Goal: Find specific page/section: Find specific page/section

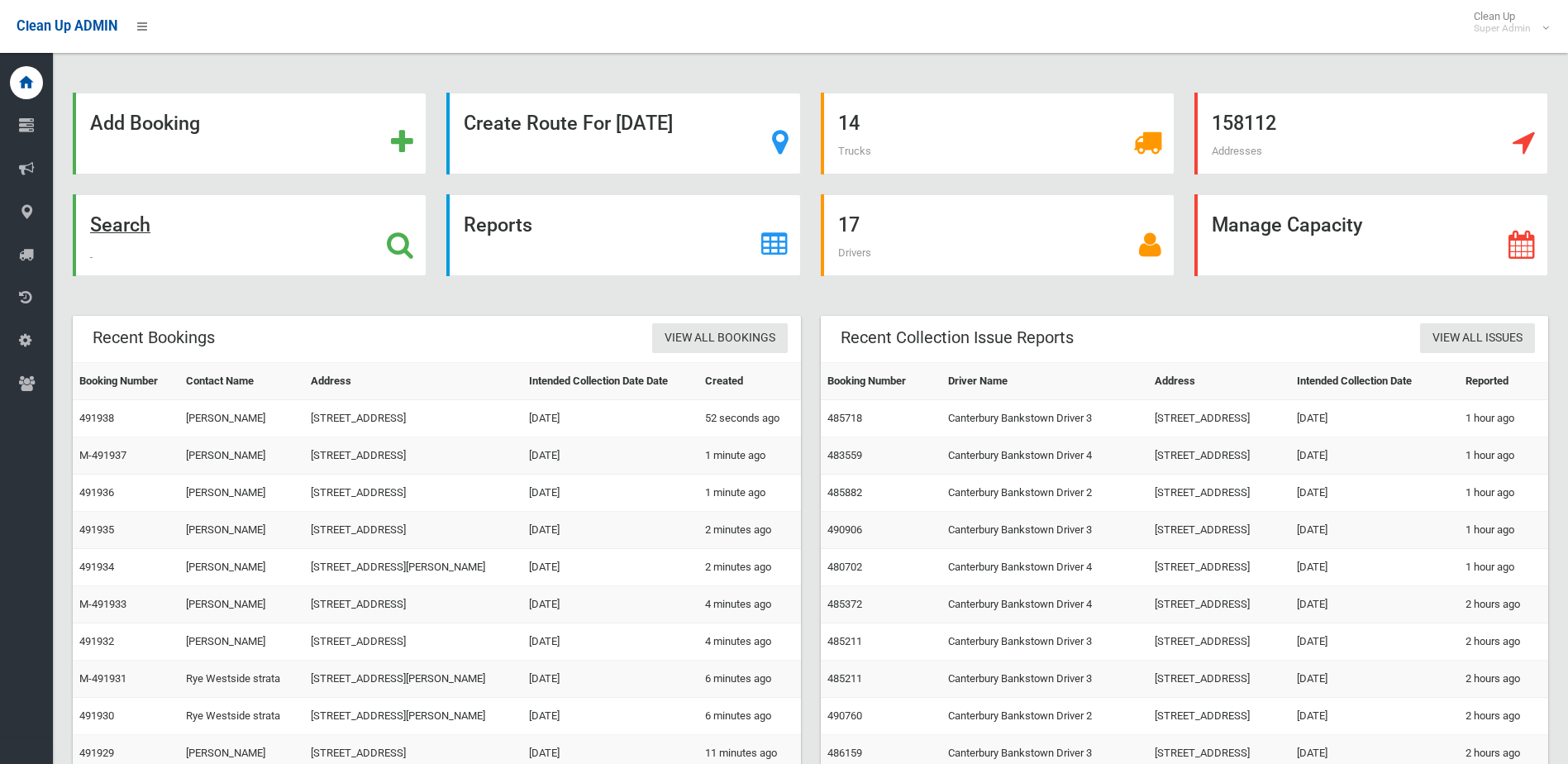
click at [214, 237] on div "Search" at bounding box center [249, 236] width 354 height 82
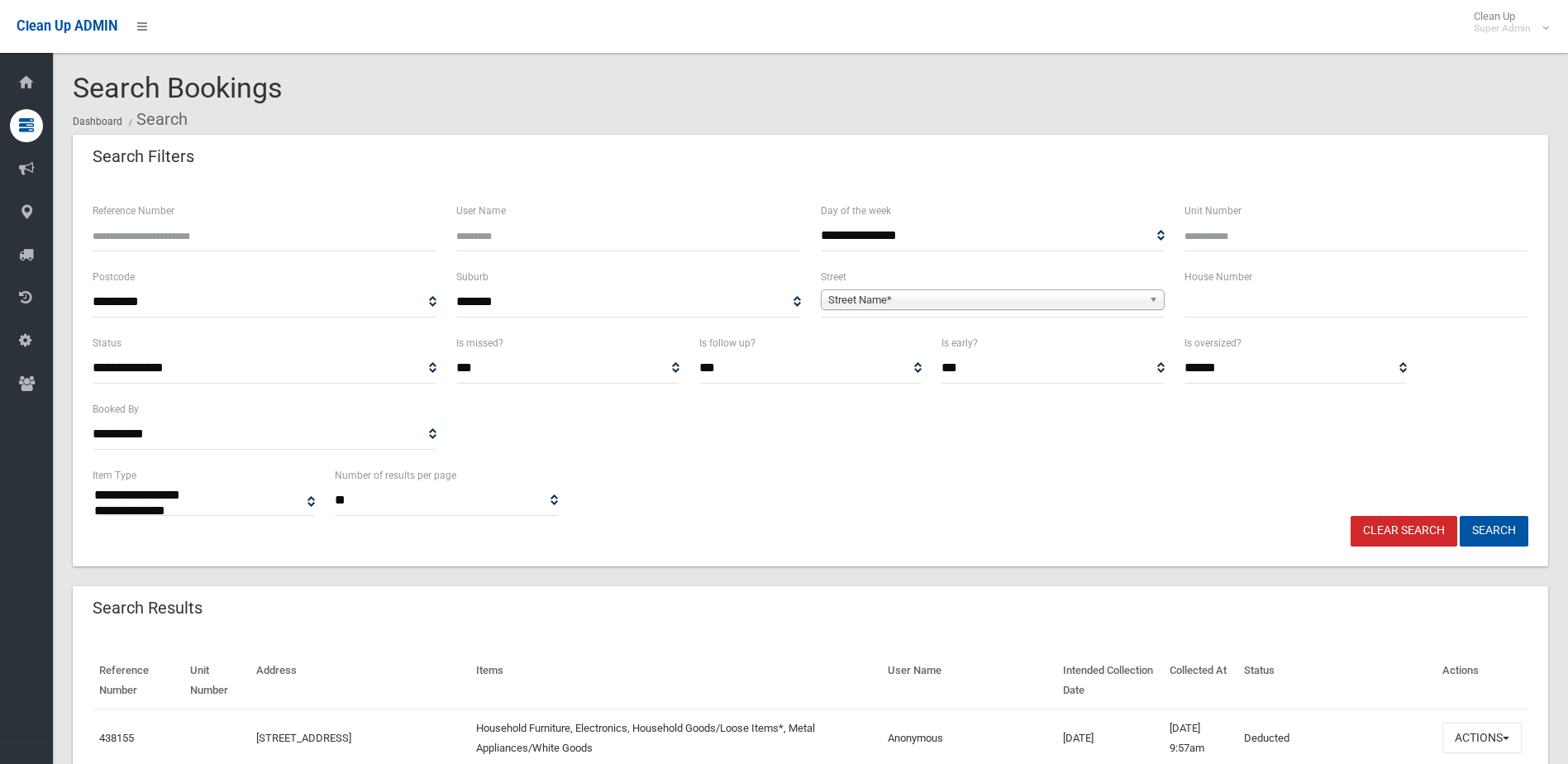
select select
click at [235, 232] on input "Reference Number" at bounding box center [264, 237] width 344 height 31
type input "******"
click at [1459, 516] on button "Search" at bounding box center [1494, 531] width 69 height 31
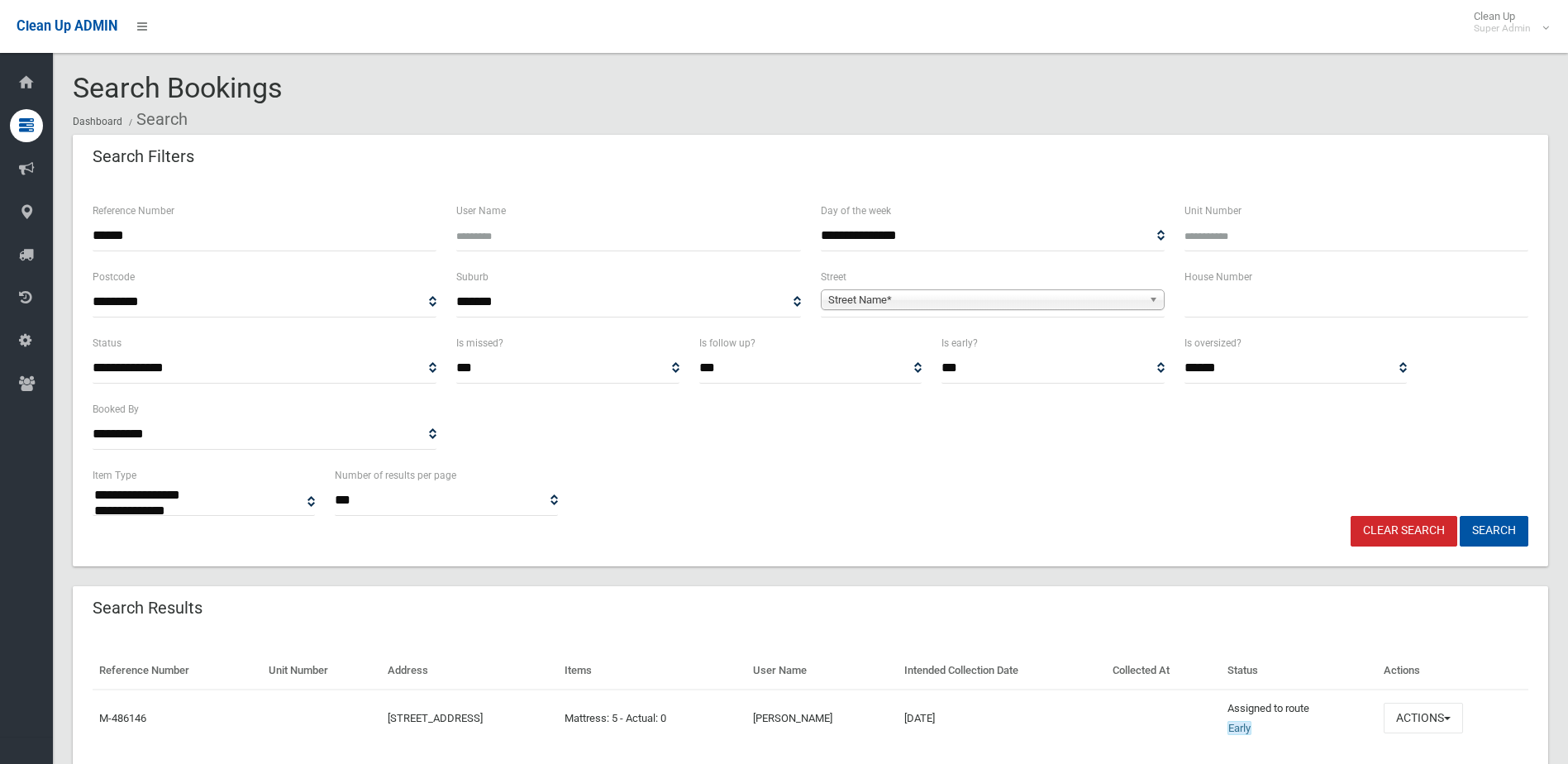
select select
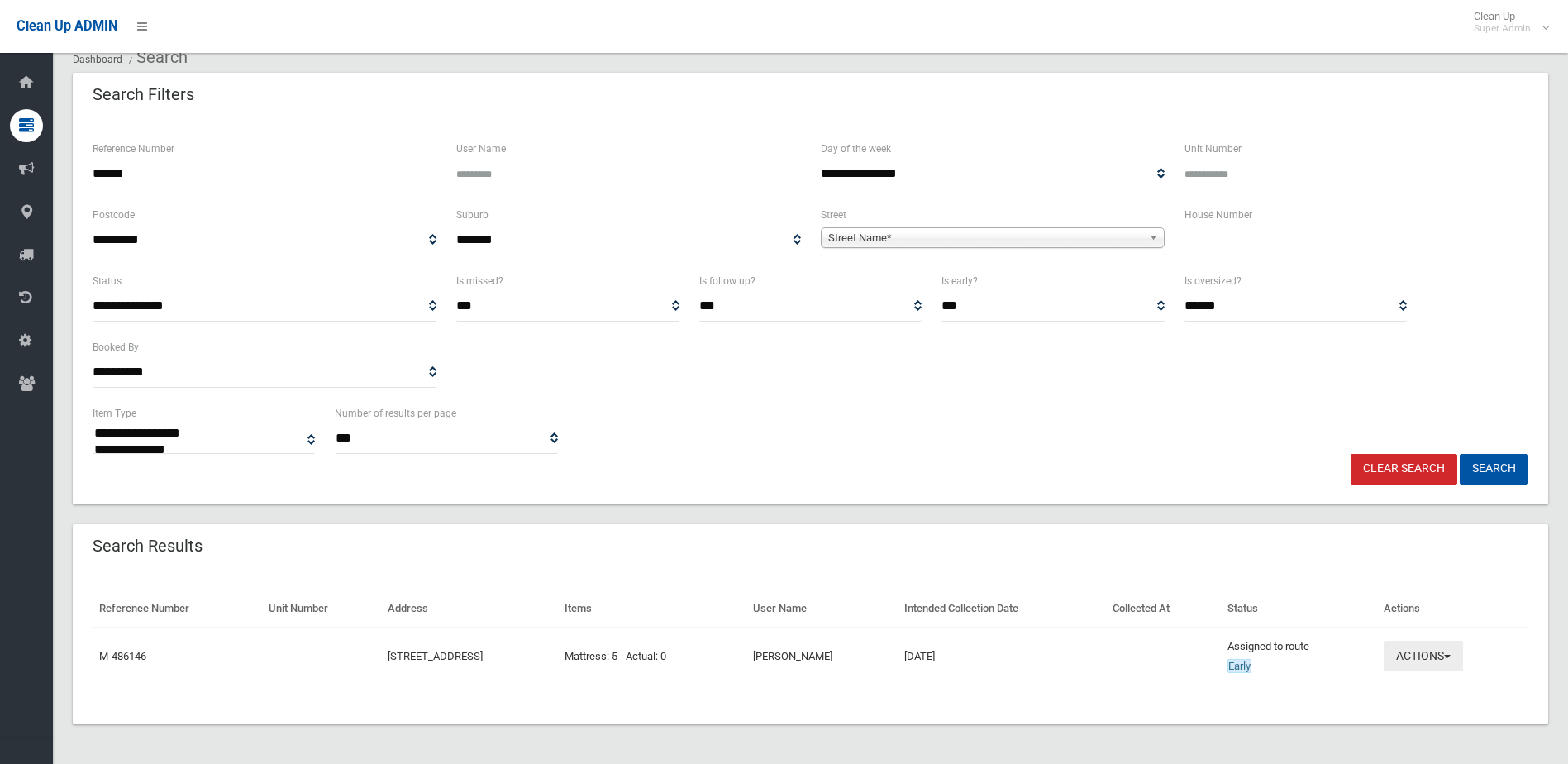
click at [1463, 670] on button "Actions" at bounding box center [1423, 656] width 79 height 31
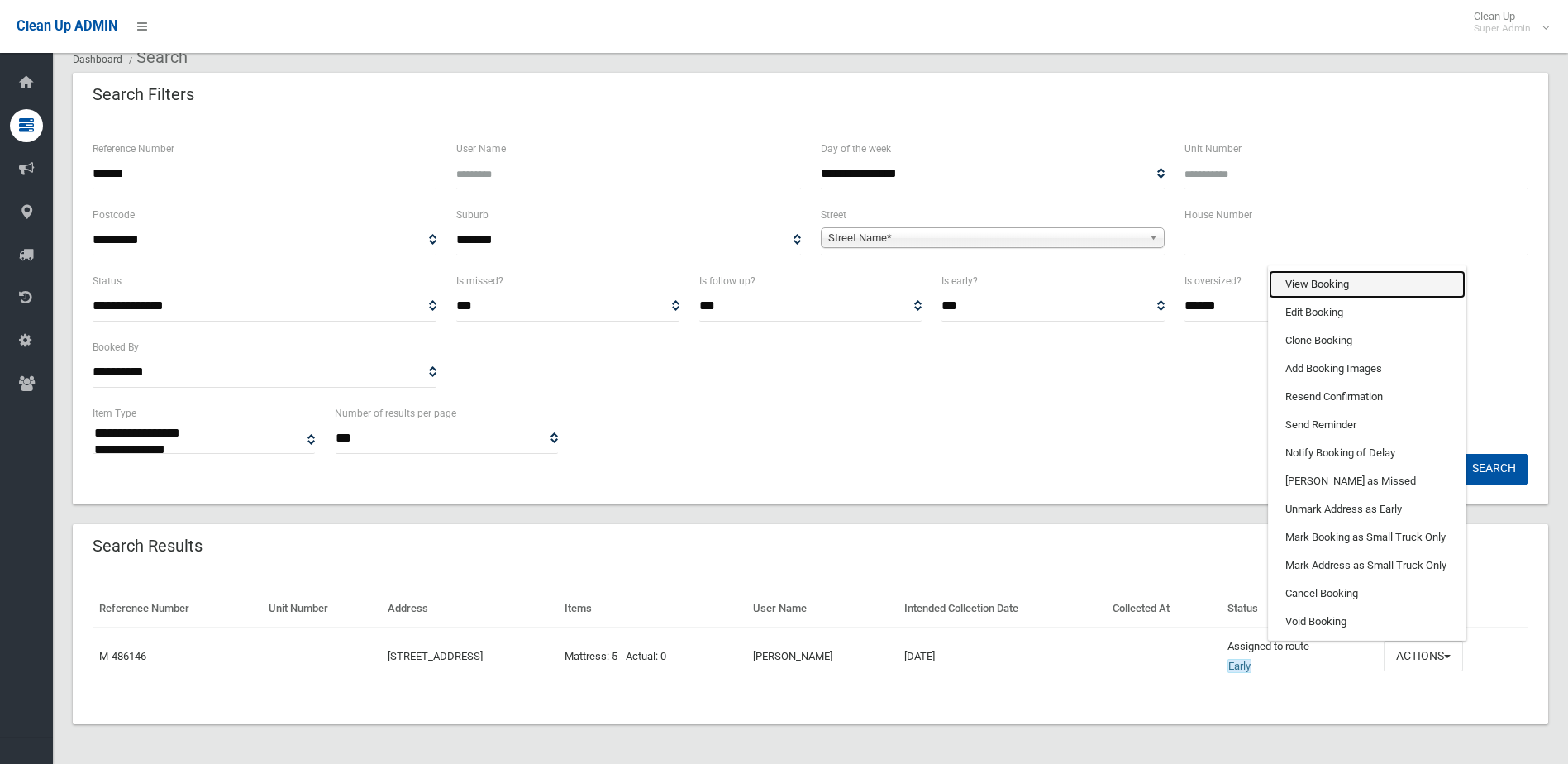
click at [1370, 293] on link "View Booking" at bounding box center [1367, 284] width 196 height 28
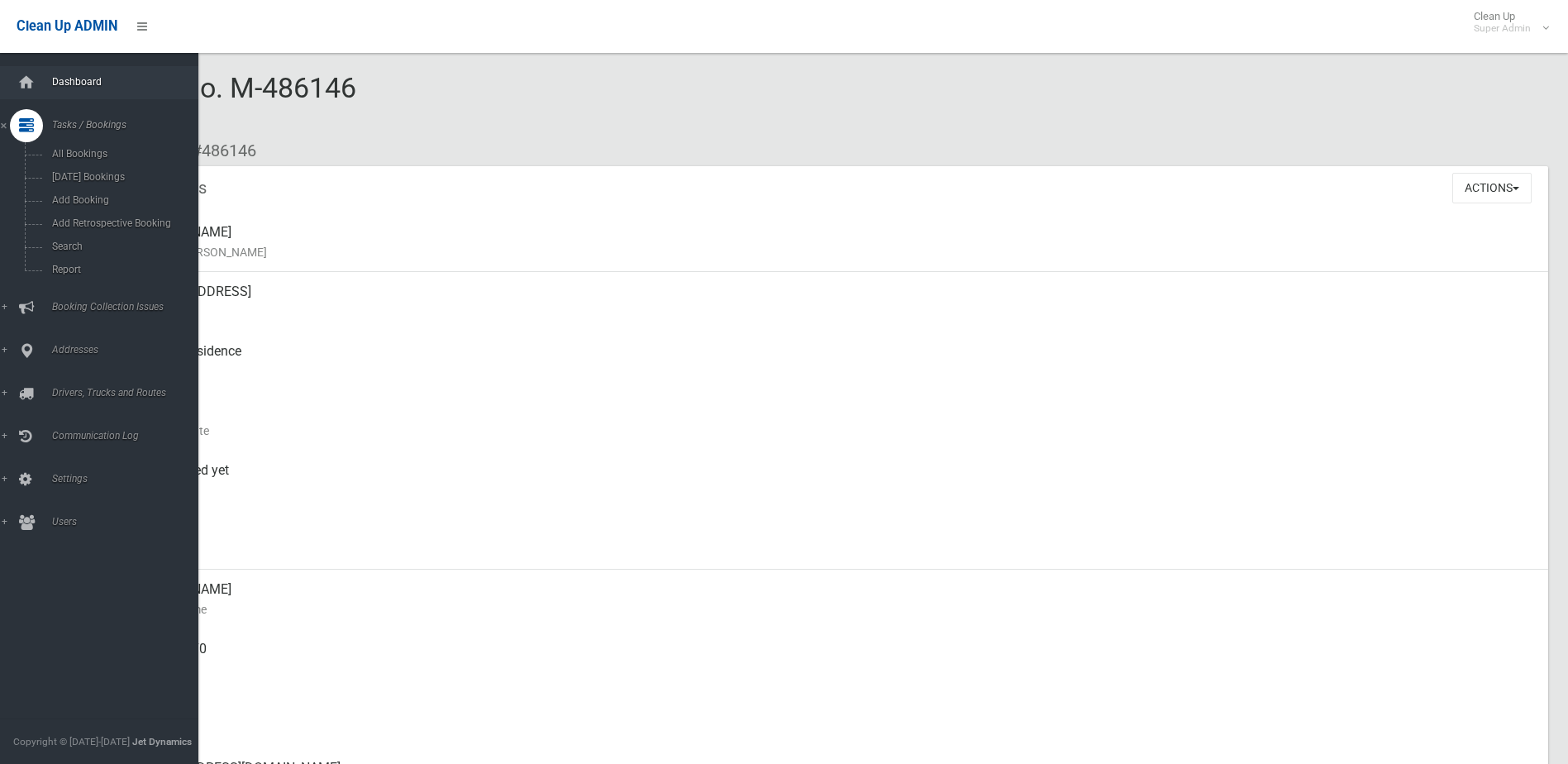
click at [47, 88] on link "Dashboard" at bounding box center [105, 82] width 211 height 33
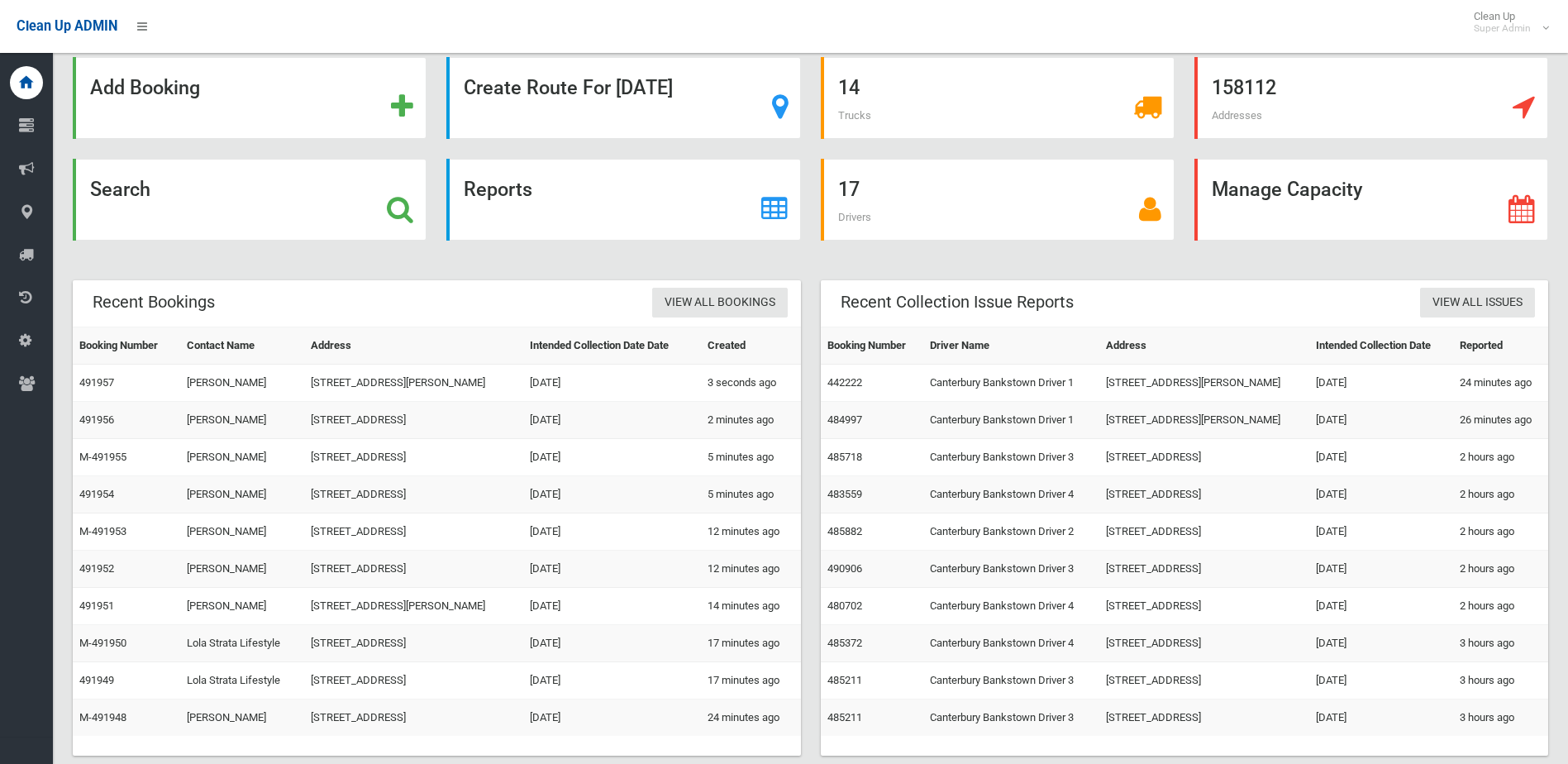
scroll to position [67, 0]
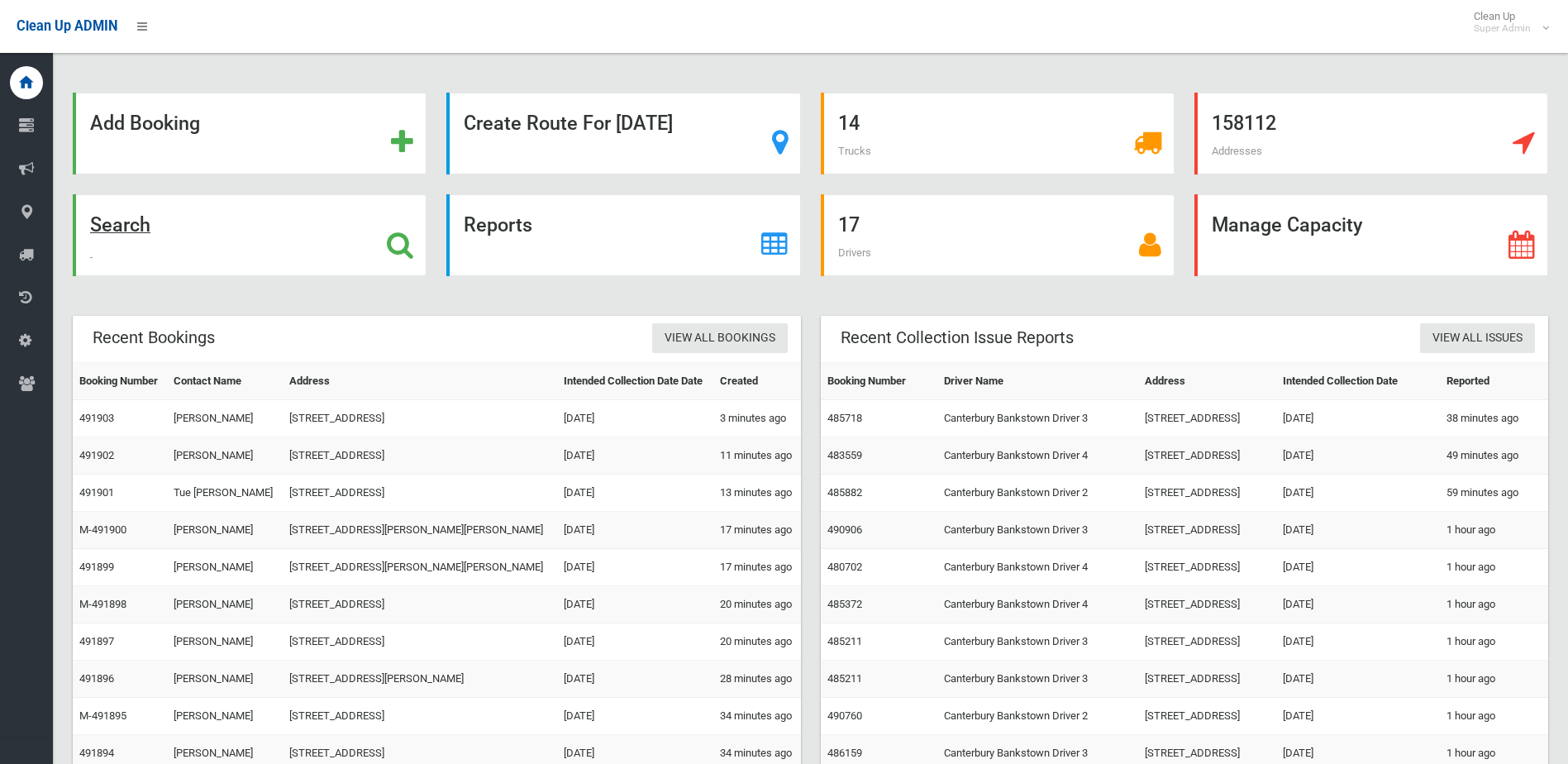
click at [214, 226] on div "Search" at bounding box center [249, 236] width 354 height 82
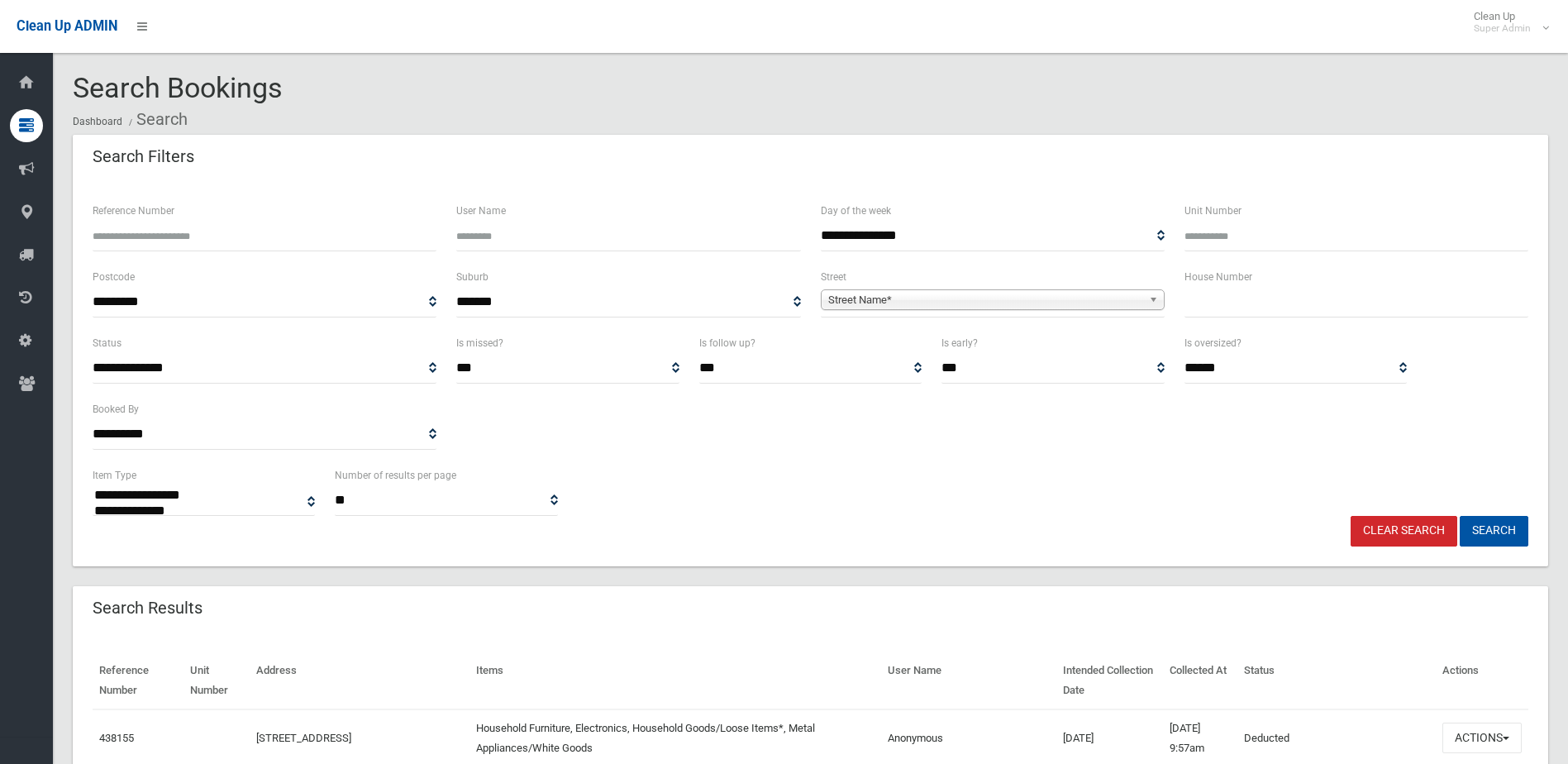
select select
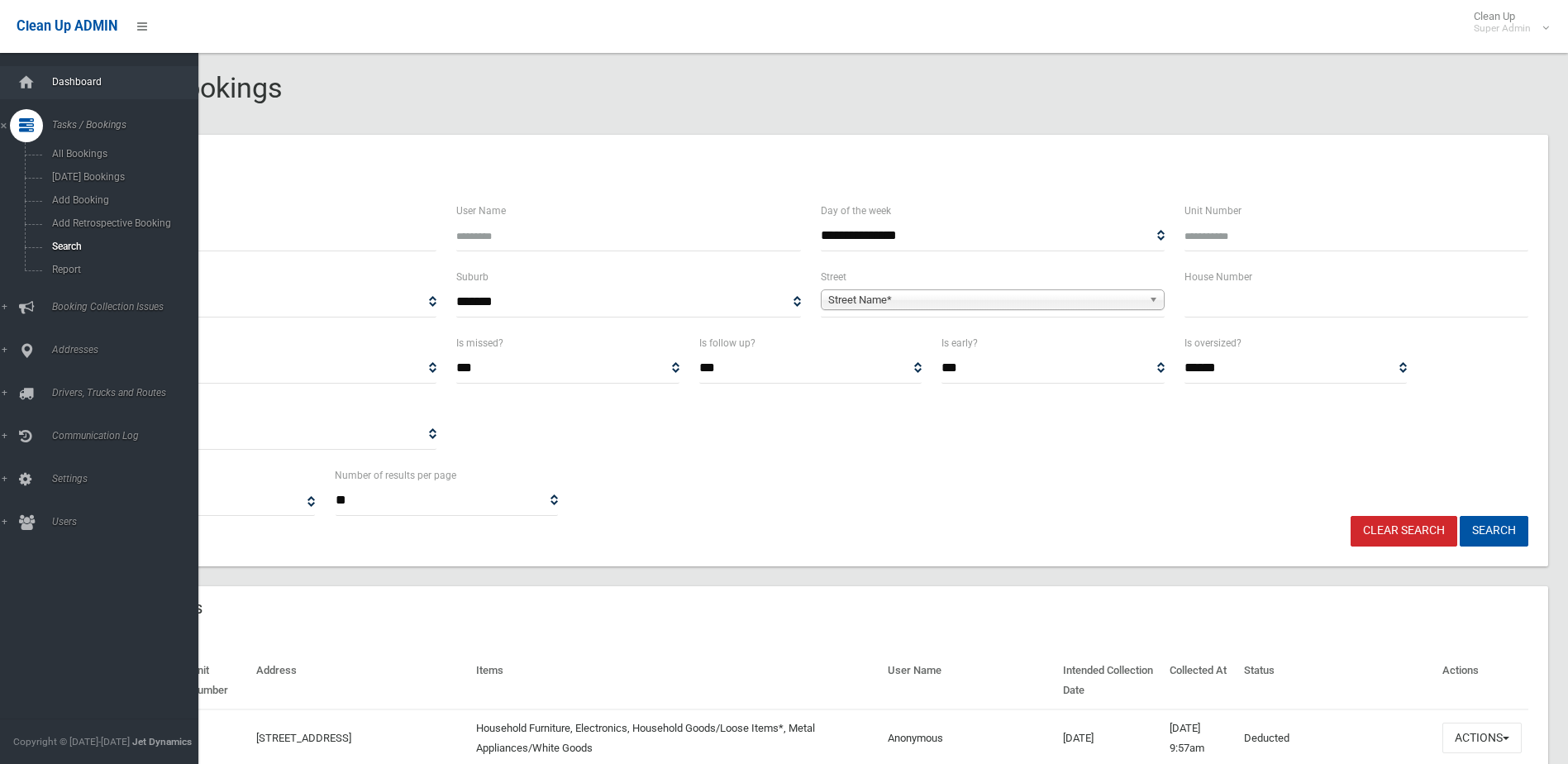
click at [92, 69] on link "Dashboard" at bounding box center [105, 82] width 211 height 33
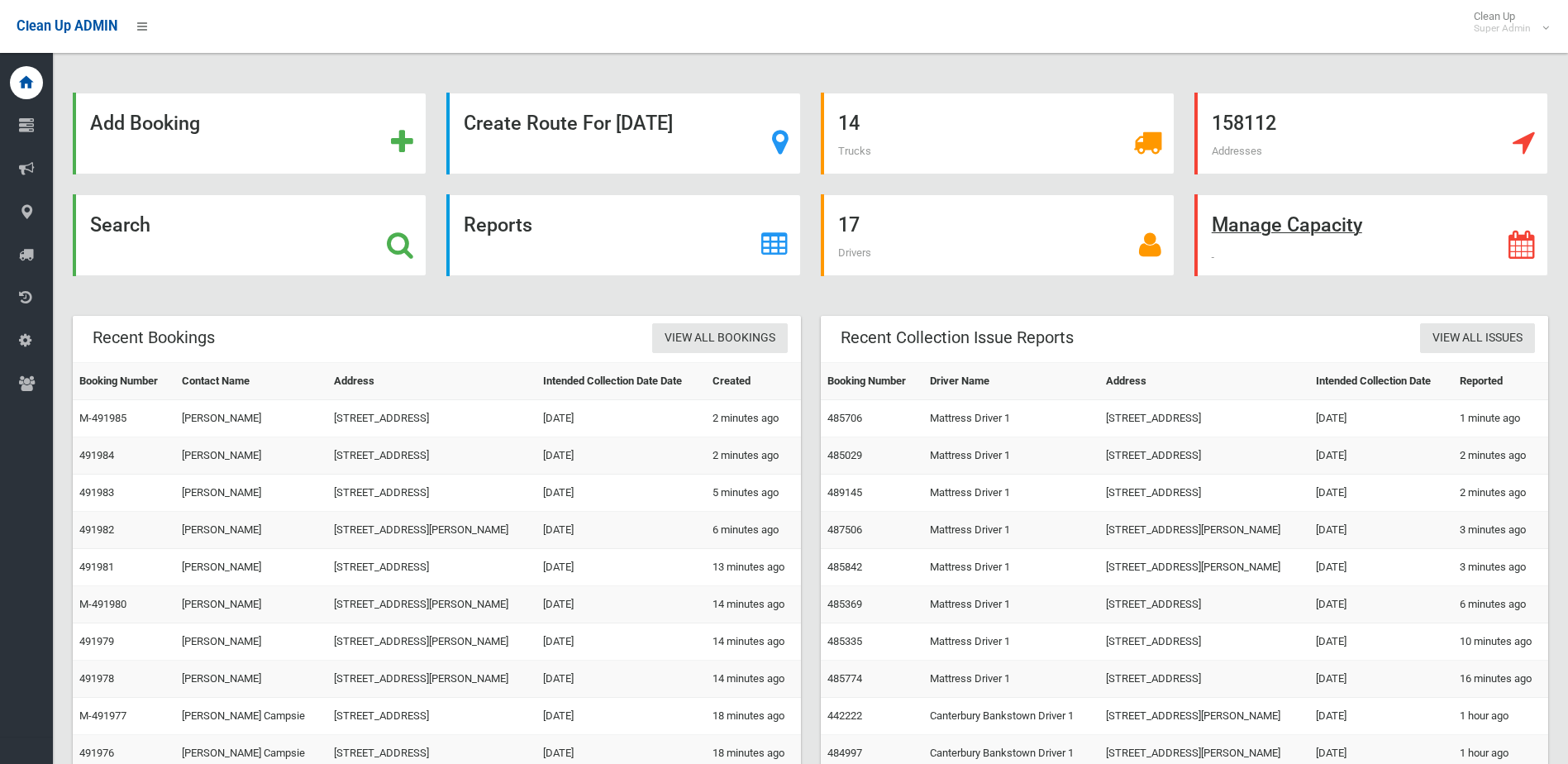
click at [1319, 220] on strong "Manage Capacity" at bounding box center [1287, 225] width 151 height 23
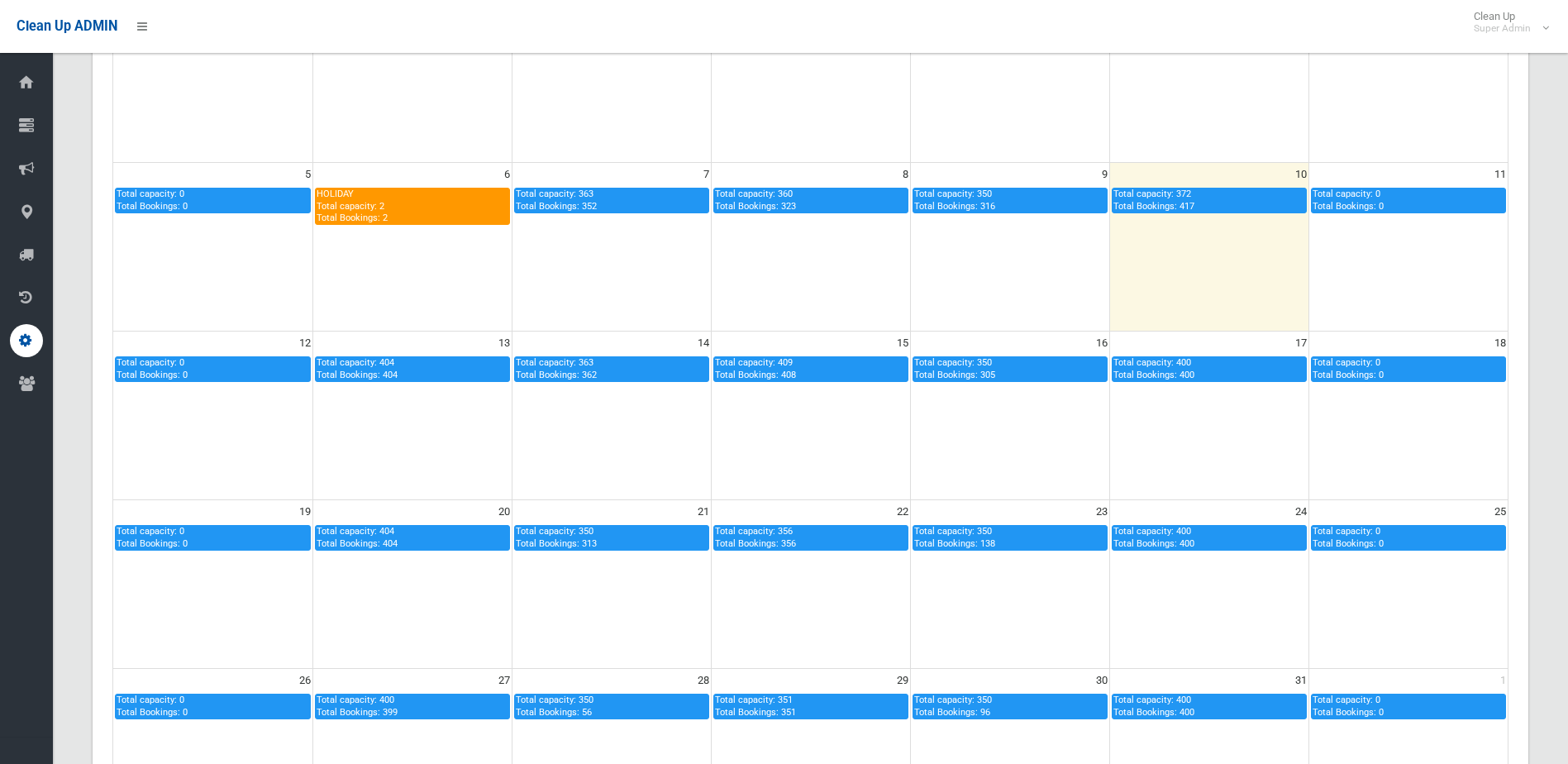
scroll to position [248, 0]
